Goal: Information Seeking & Learning: Learn about a topic

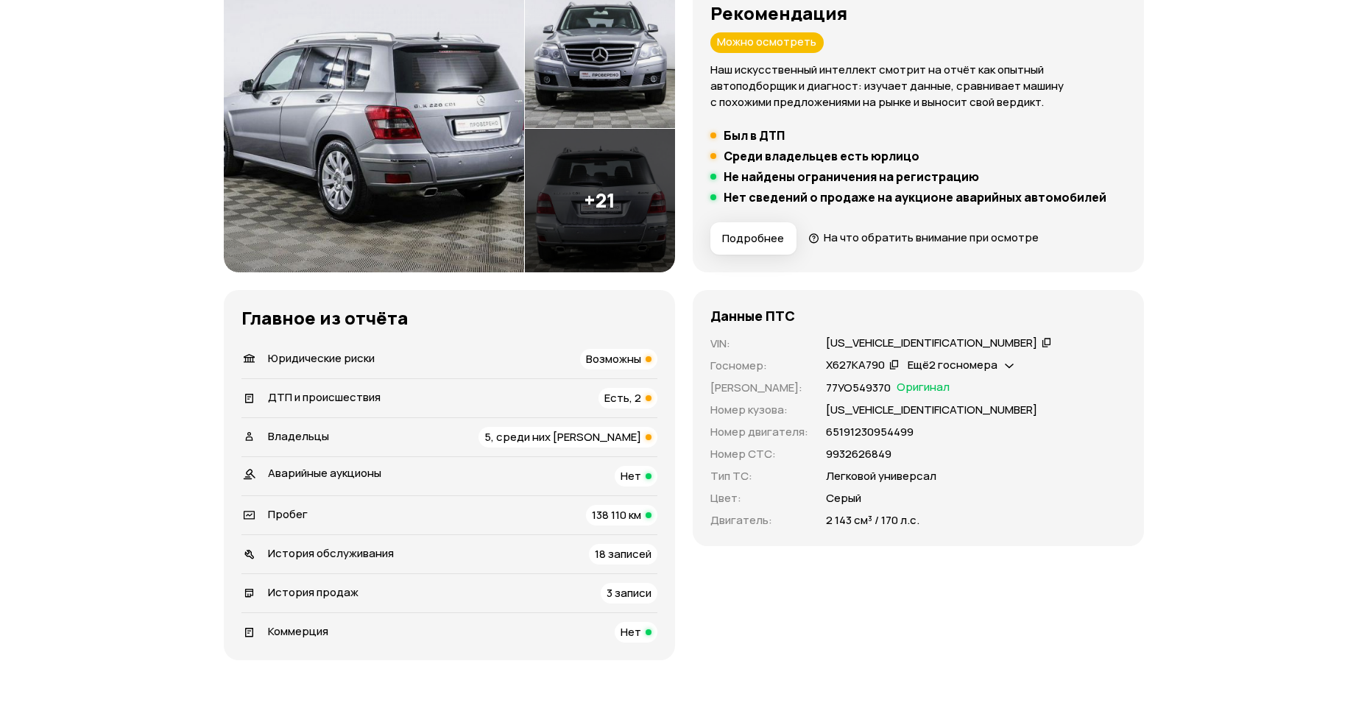
scroll to position [213, 0]
drag, startPoint x: 801, startPoint y: 339, endPoint x: 940, endPoint y: 346, distance: 138.6
click at [940, 346] on div "VIN : WDC2049841F854827   Госномер : Х627КА790   Ещё 2 госномера   Номер ПТС : …" at bounding box center [919, 432] width 416 height 193
copy div "WDC2049841F854827"
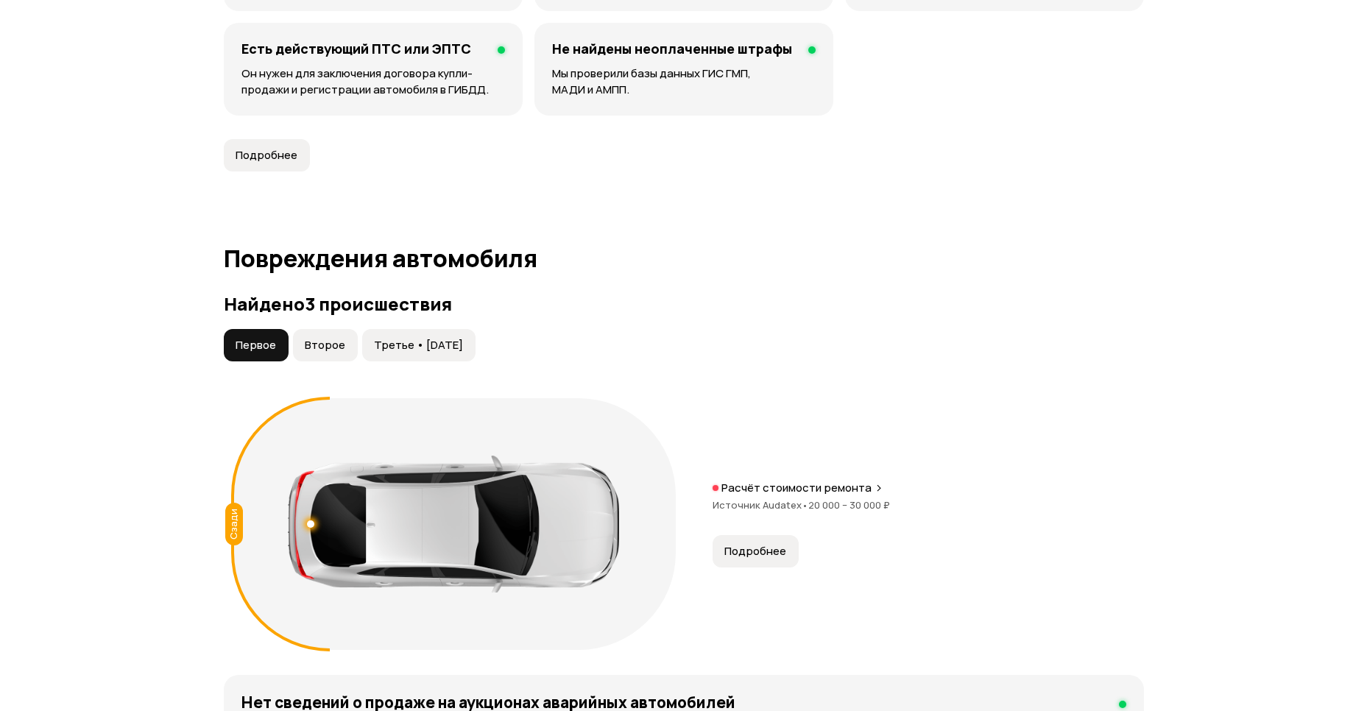
scroll to position [1280, 0]
click at [400, 345] on span "Третье • [DATE]" at bounding box center [418, 346] width 89 height 15
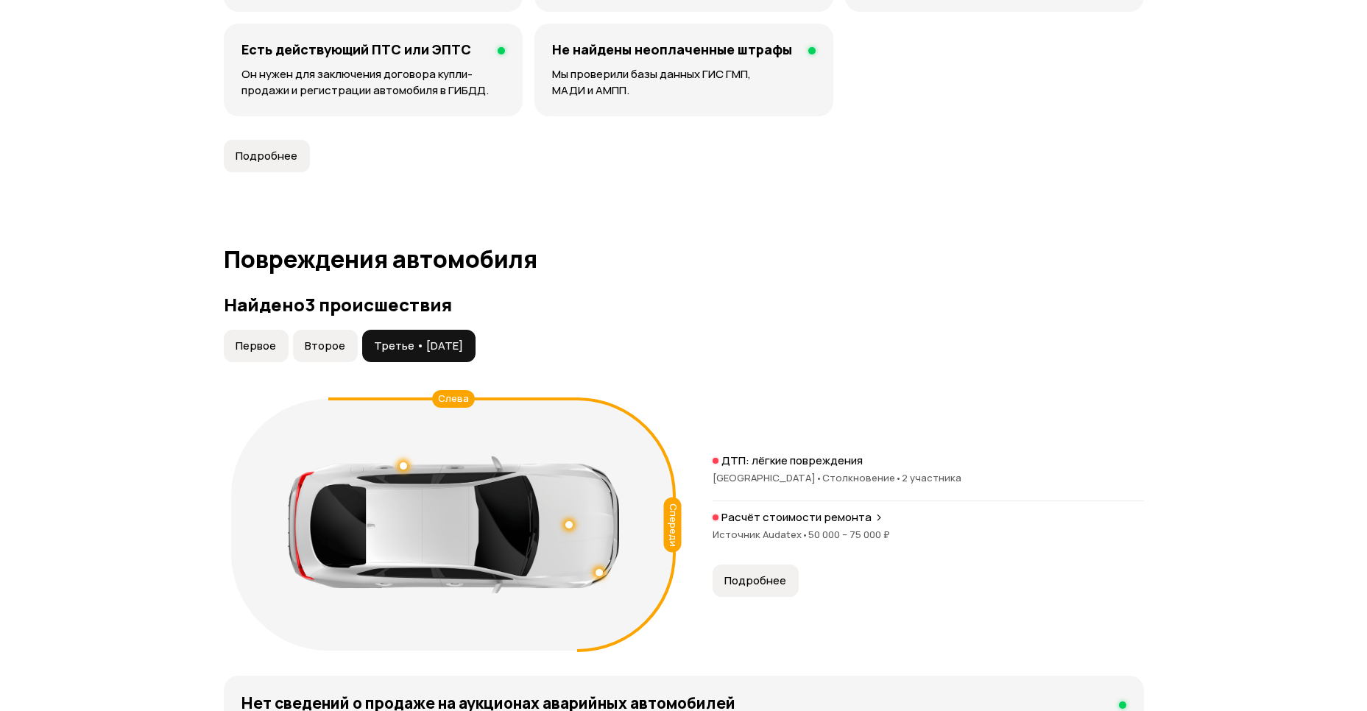
click at [334, 341] on span "Второе" at bounding box center [325, 346] width 40 height 15
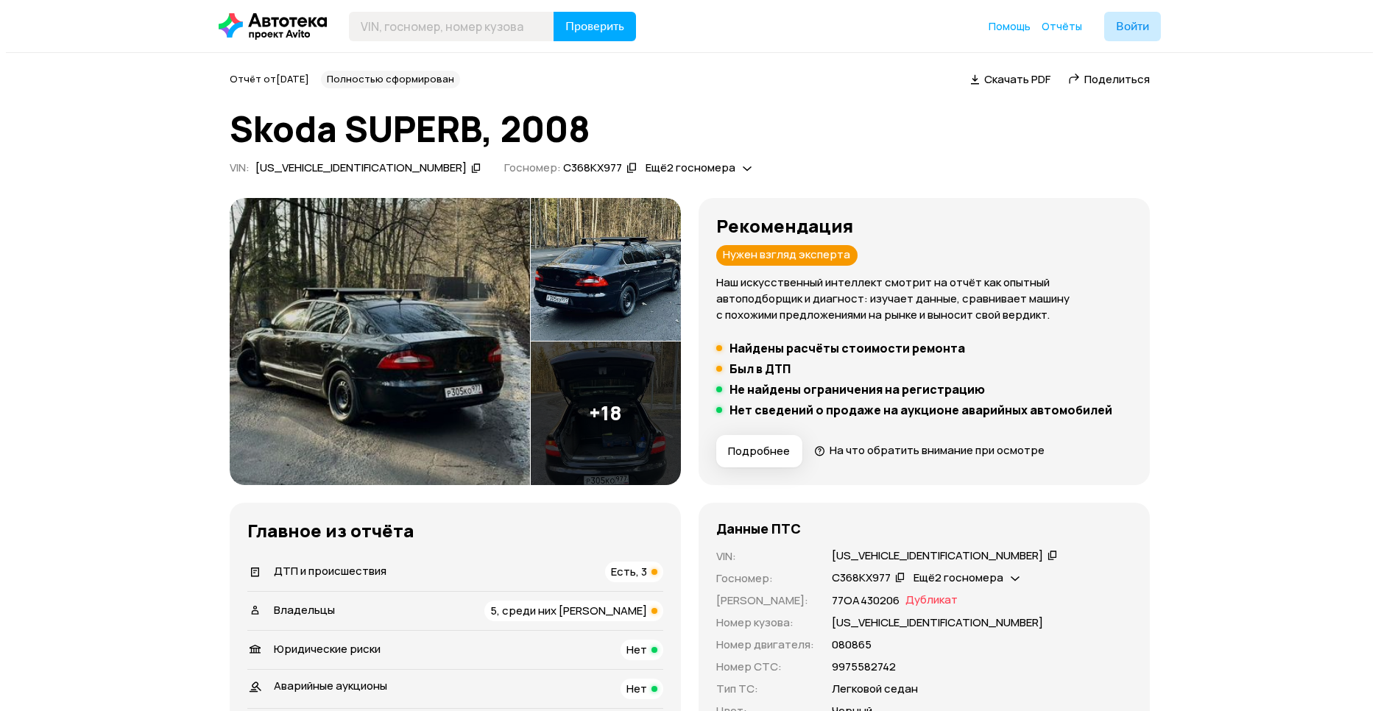
scroll to position [0, 0]
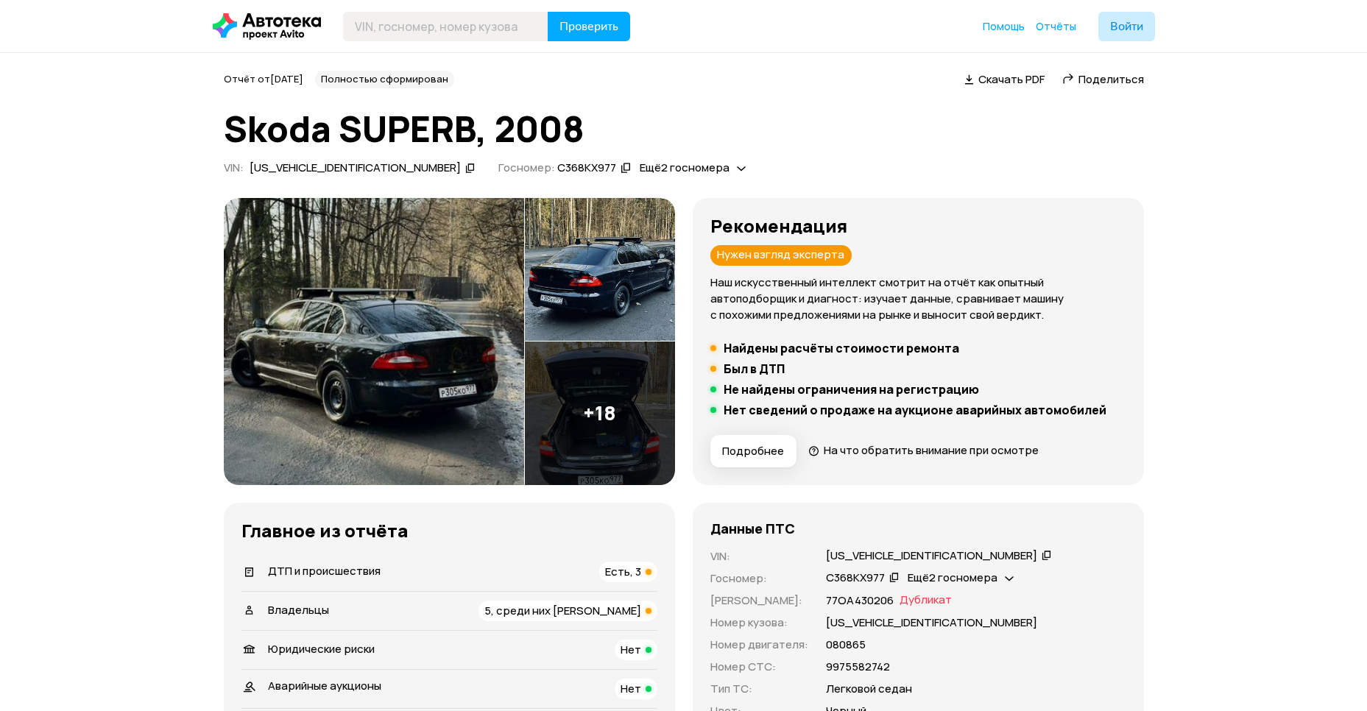
click at [367, 342] on img at bounding box center [374, 341] width 300 height 287
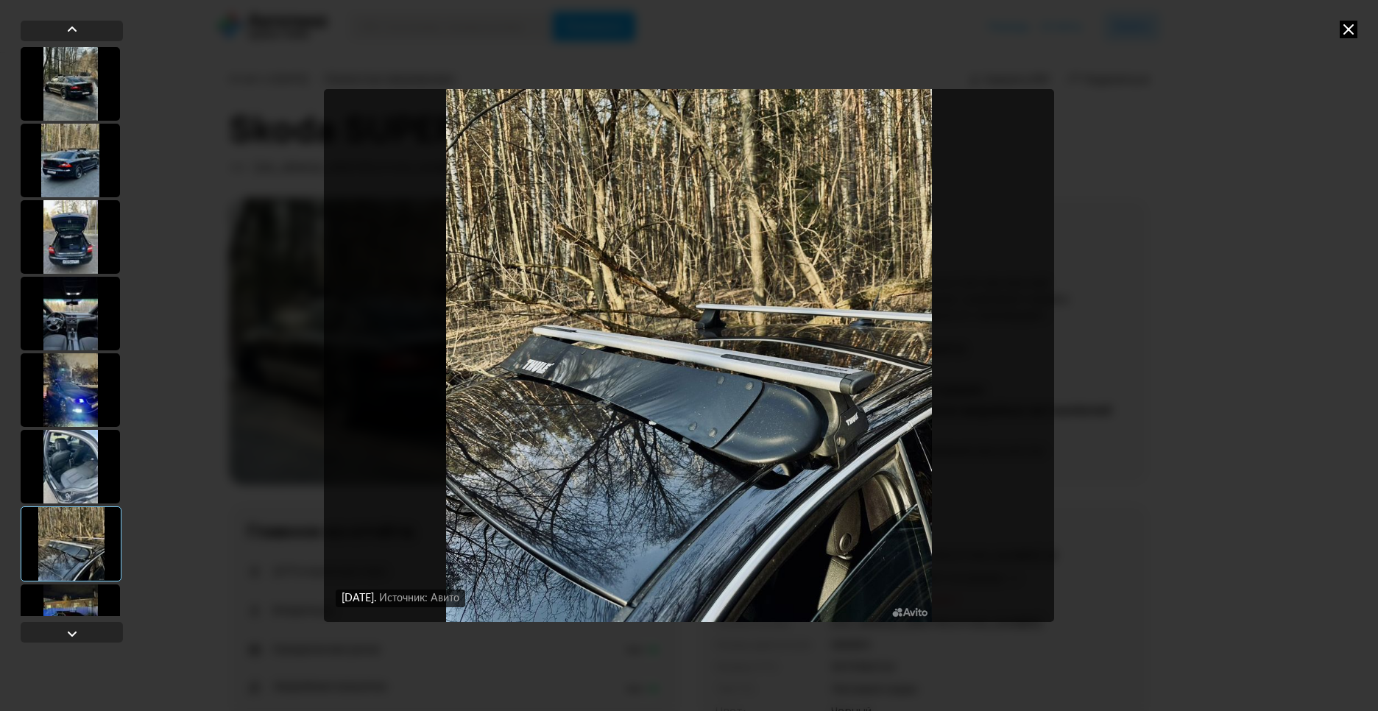
click at [1347, 24] on icon at bounding box center [1349, 30] width 18 height 18
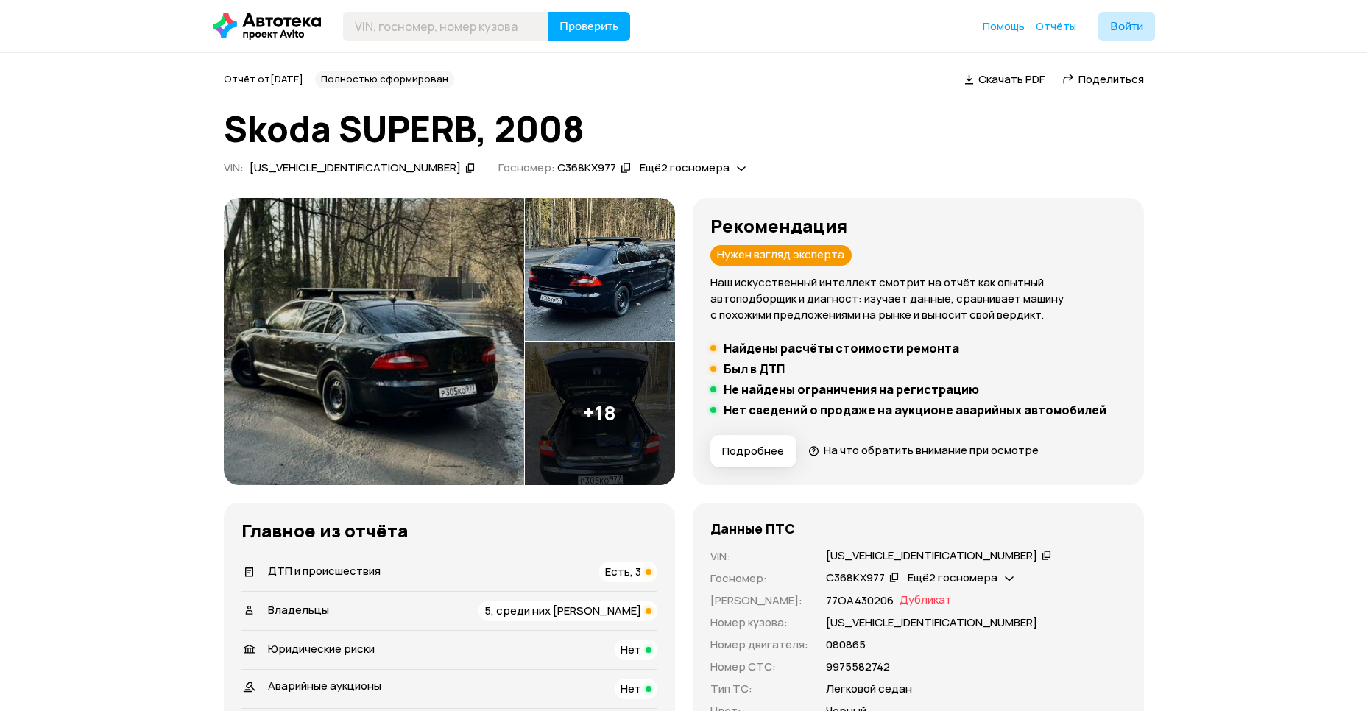
click at [566, 278] on img at bounding box center [600, 270] width 150 height 144
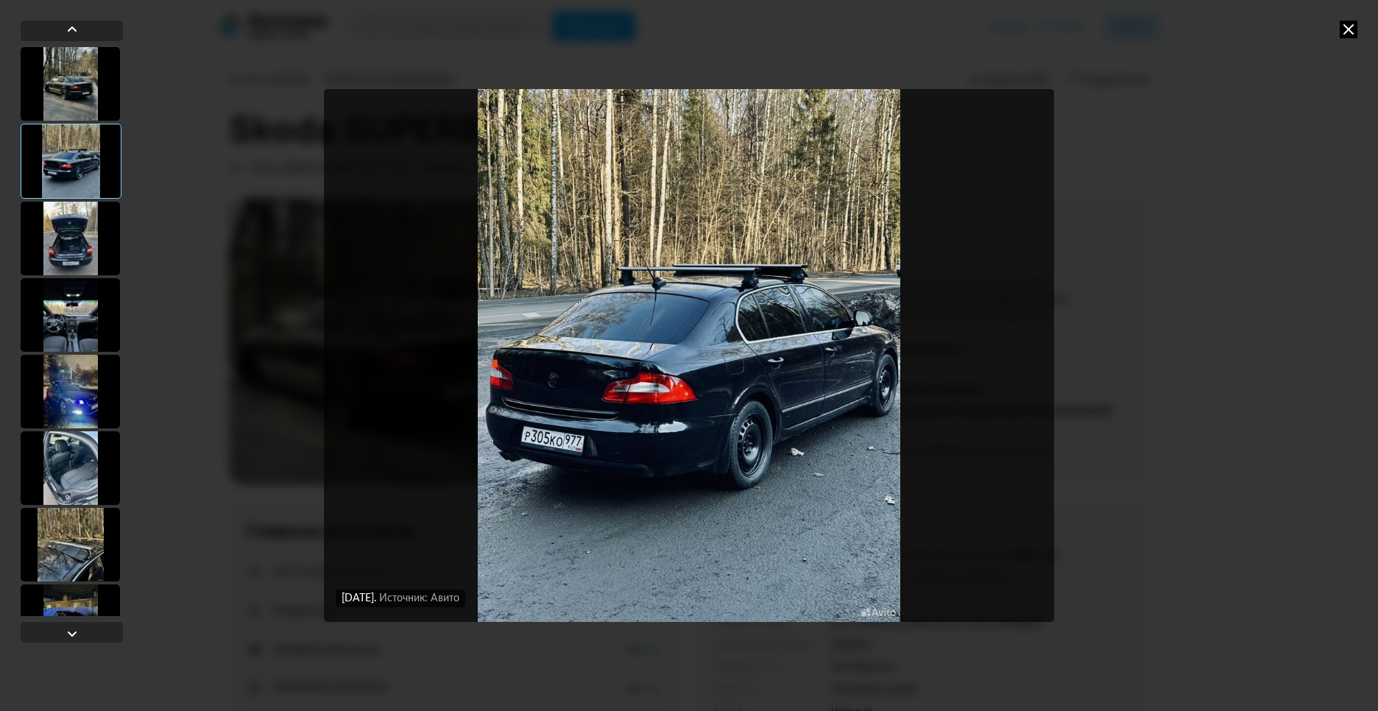
click at [80, 89] on div at bounding box center [70, 84] width 99 height 74
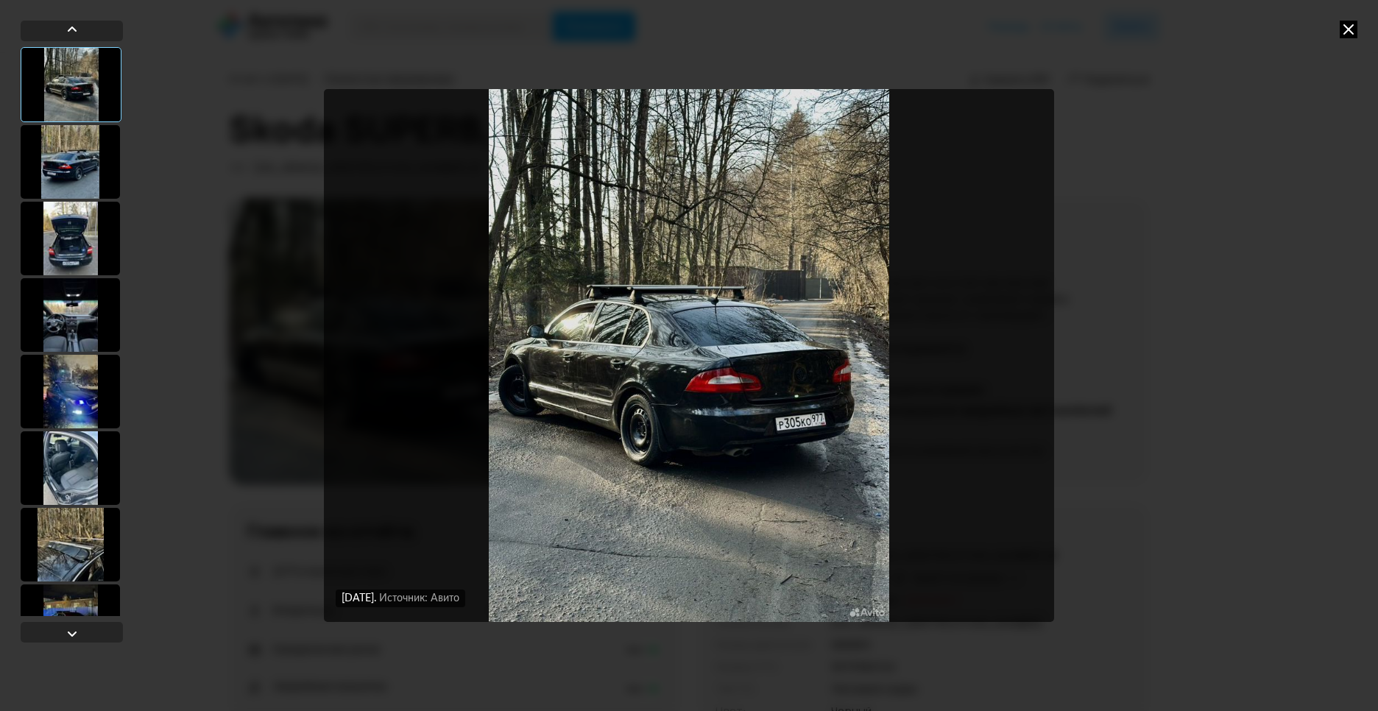
click at [68, 246] on div at bounding box center [70, 239] width 99 height 74
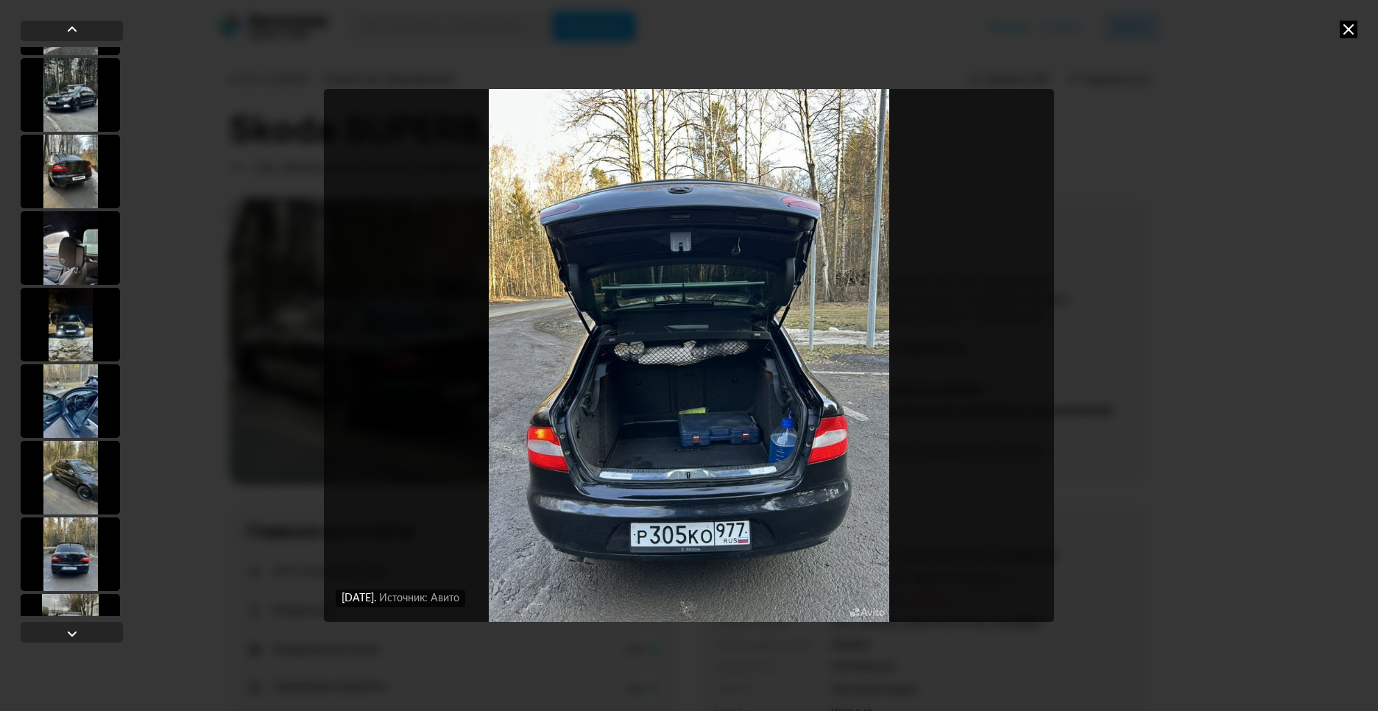
scroll to position [681, 0]
click at [73, 314] on div at bounding box center [70, 323] width 99 height 74
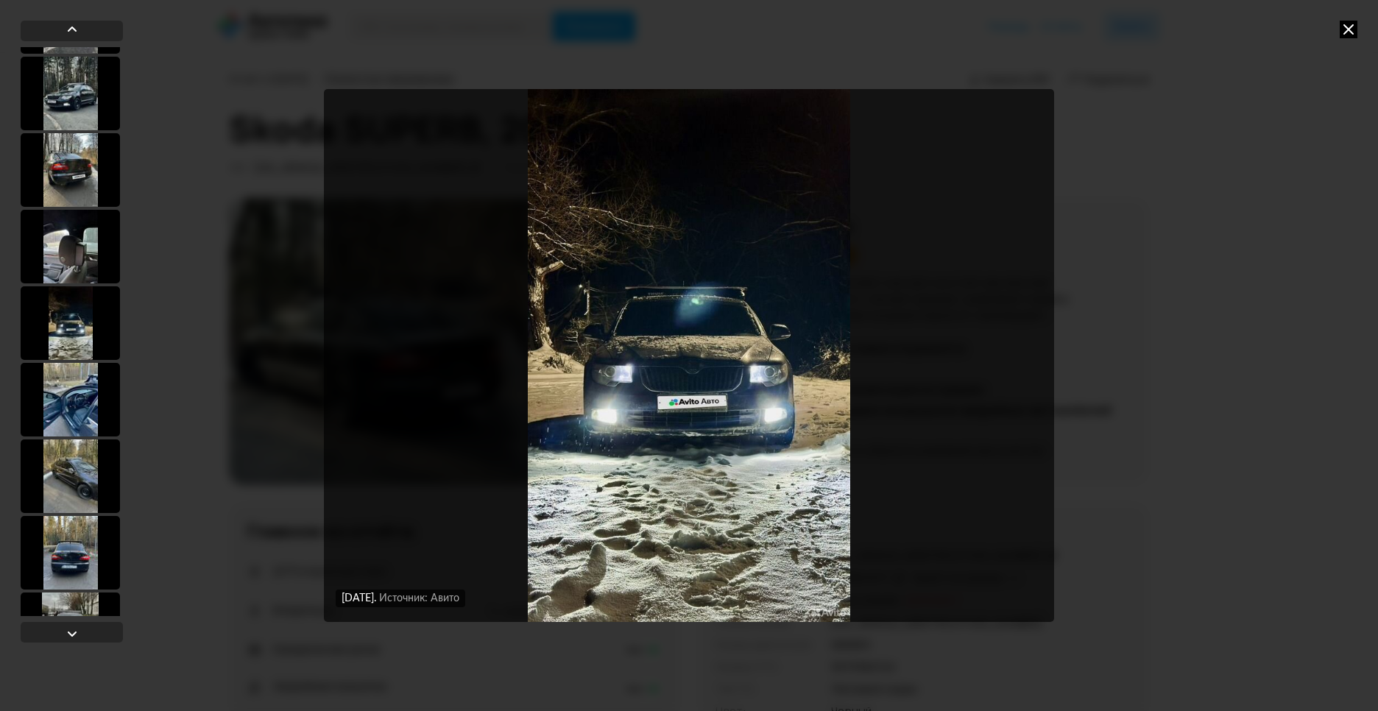
scroll to position [680, 0]
